Goal: Information Seeking & Learning: Learn about a topic

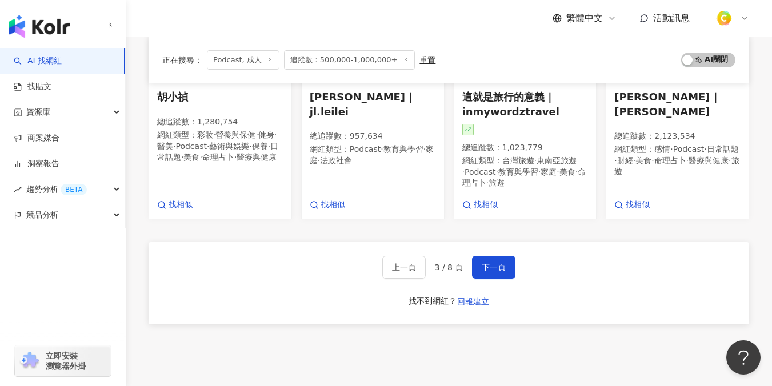
scroll to position [788, 0]
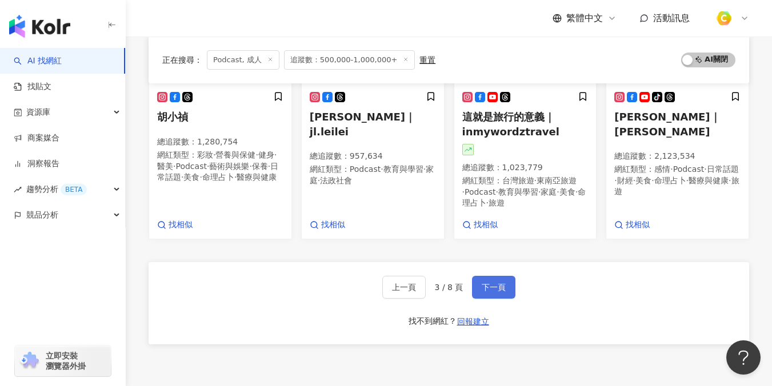
click at [494, 283] on span "下一頁" at bounding box center [494, 287] width 24 height 9
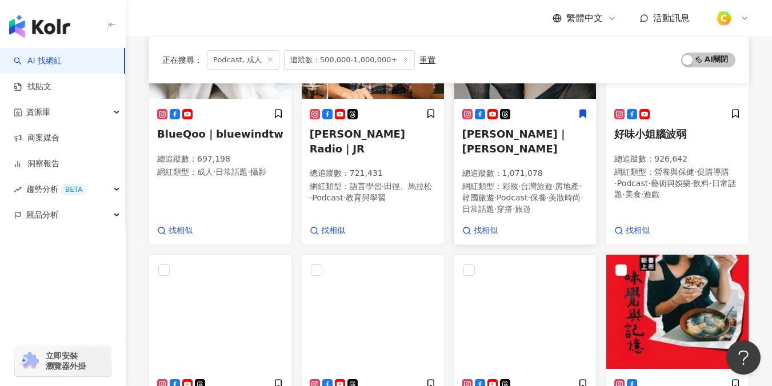
scroll to position [0, 0]
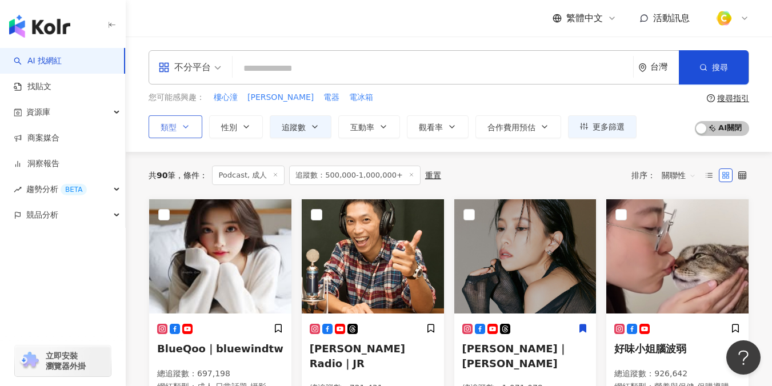
click at [187, 123] on icon "button" at bounding box center [185, 126] width 9 height 9
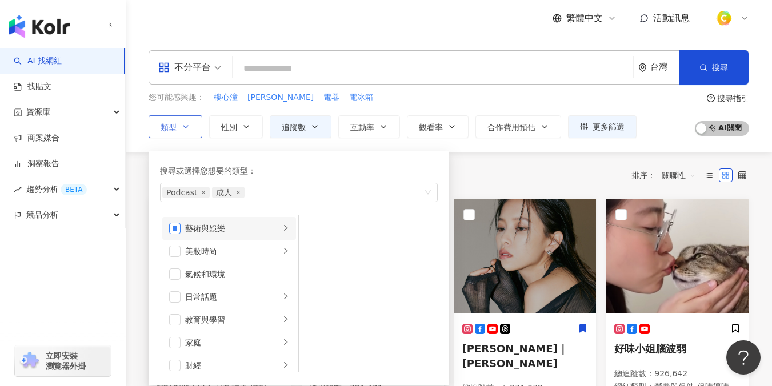
click at [174, 229] on span "button" at bounding box center [174, 228] width 11 height 11
click at [246, 191] on icon "close" at bounding box center [247, 192] width 5 height 5
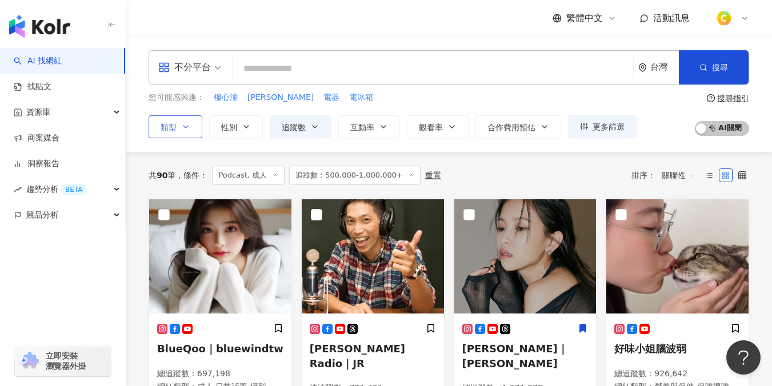
click at [485, 167] on div "共 90 筆 條件 ： Podcast, 成人 追蹤數：500,000-1,000,000+ 重置 排序： 關聯性" at bounding box center [449, 175] width 601 height 19
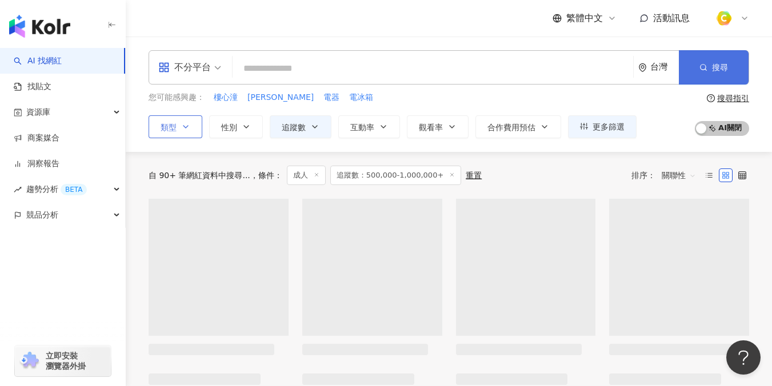
click at [710, 66] on button "搜尋" at bounding box center [714, 67] width 70 height 34
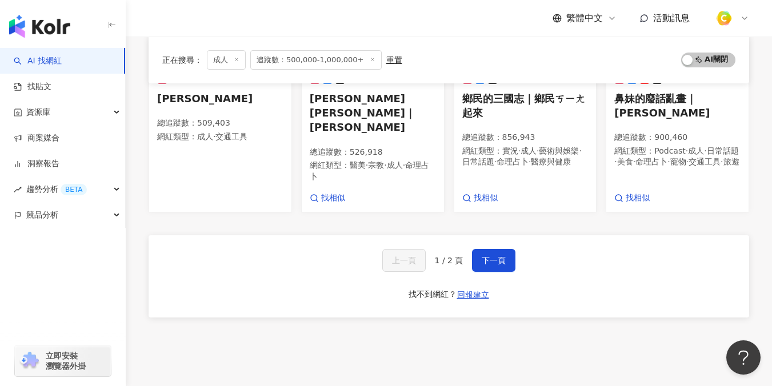
scroll to position [824, 0]
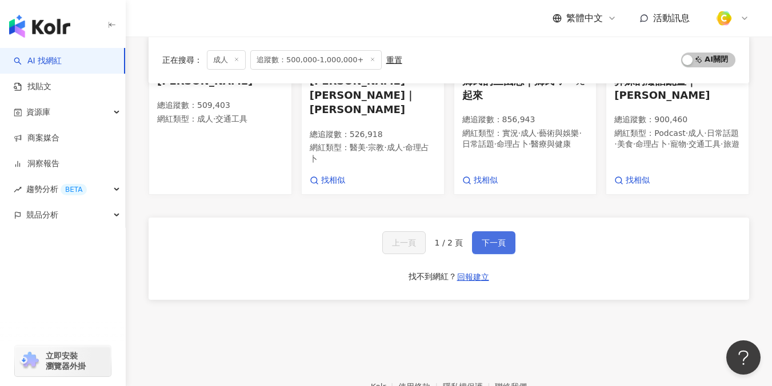
click at [506, 231] on button "下一頁" at bounding box center [493, 242] width 43 height 23
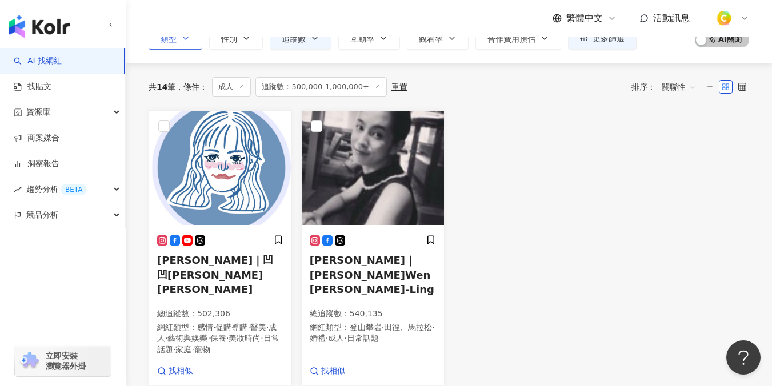
scroll to position [89, 0]
click at [359, 257] on span "温貞菱｜温貞菱 Wen Chen-Ling" at bounding box center [372, 274] width 125 height 41
